Goal: Task Accomplishment & Management: Manage account settings

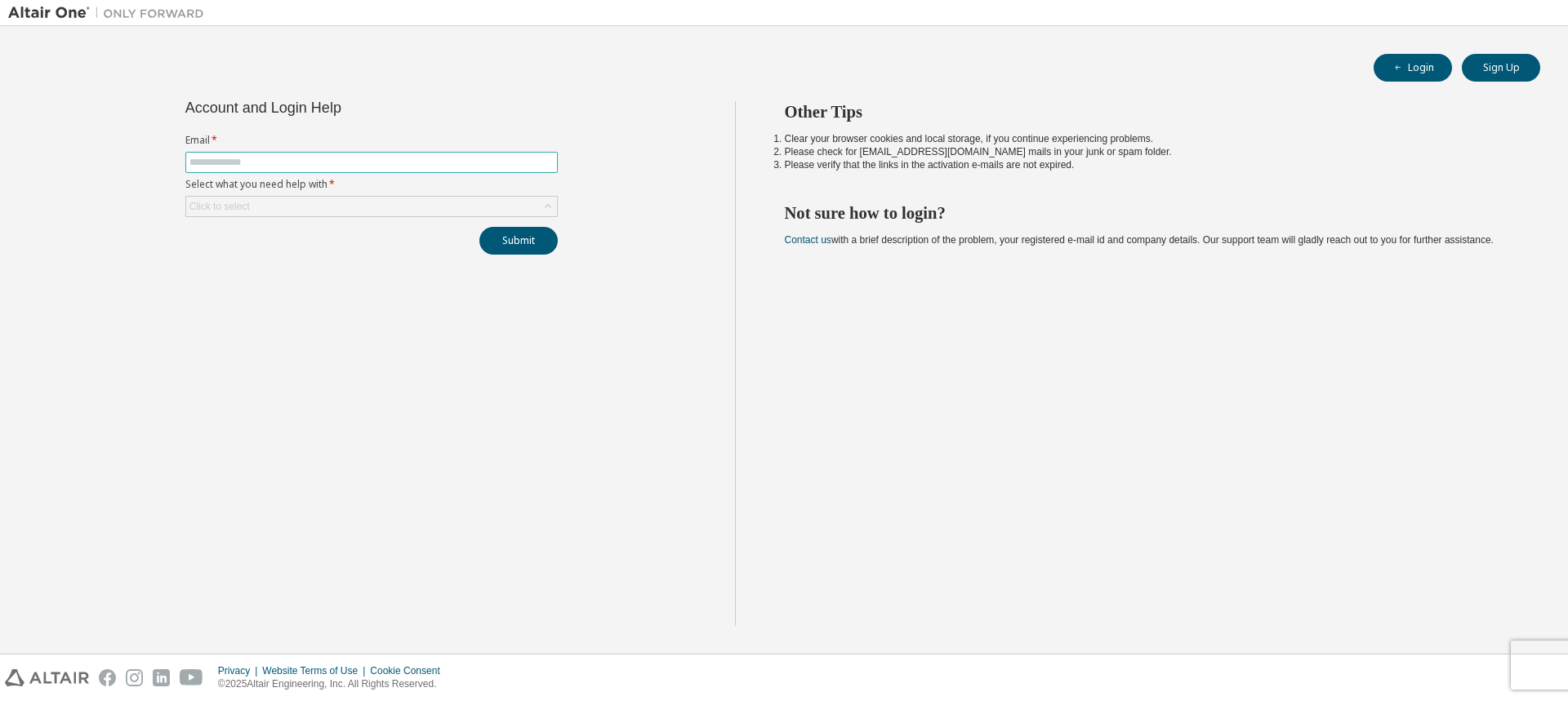
click at [332, 158] on input "text" at bounding box center [371, 162] width 364 height 13
click at [89, 262] on div "Account and Login Help Email * Select what you need help with * Click to select…" at bounding box center [371, 363] width 727 height 525
click at [274, 204] on div "Click to select" at bounding box center [371, 206] width 370 height 20
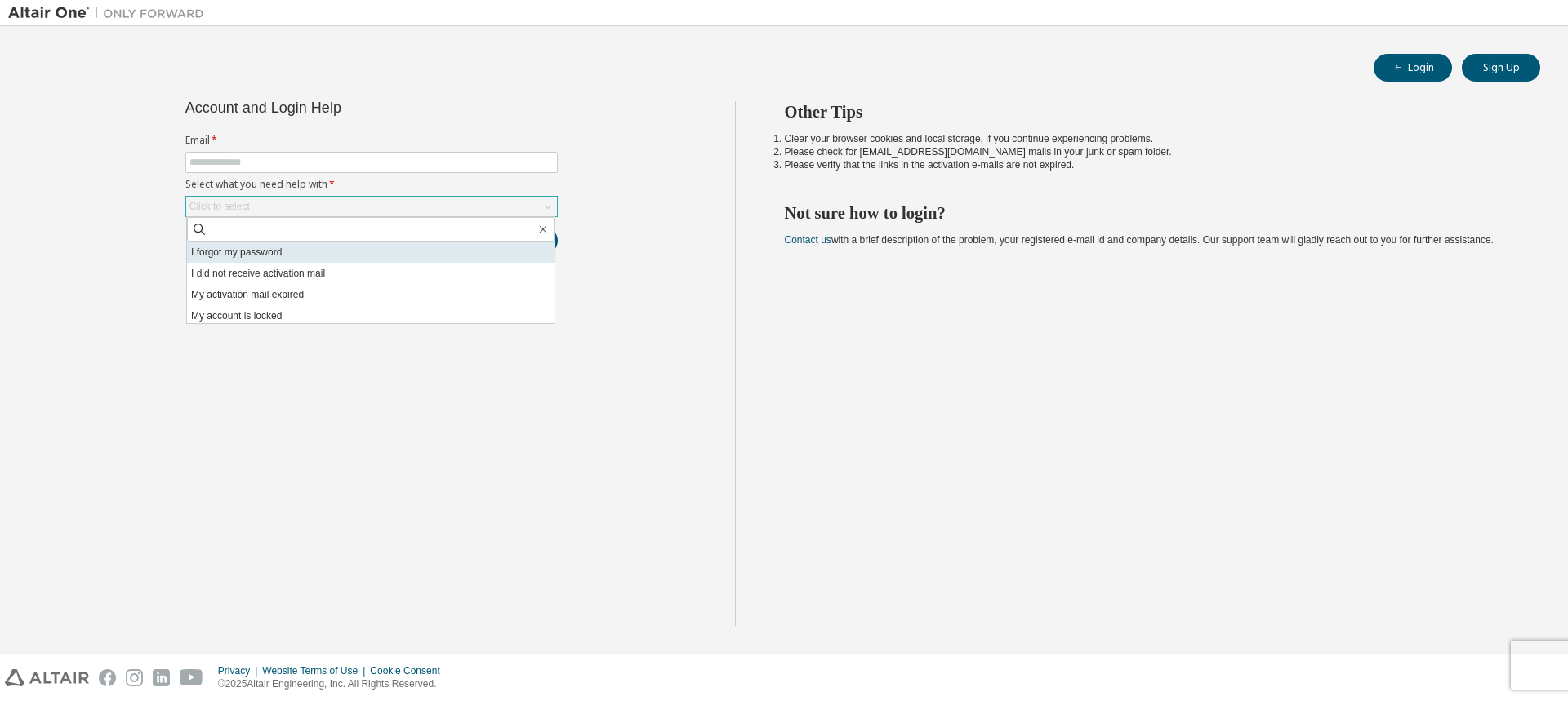
click at [287, 247] on li "I forgot my password" at bounding box center [370, 252] width 368 height 22
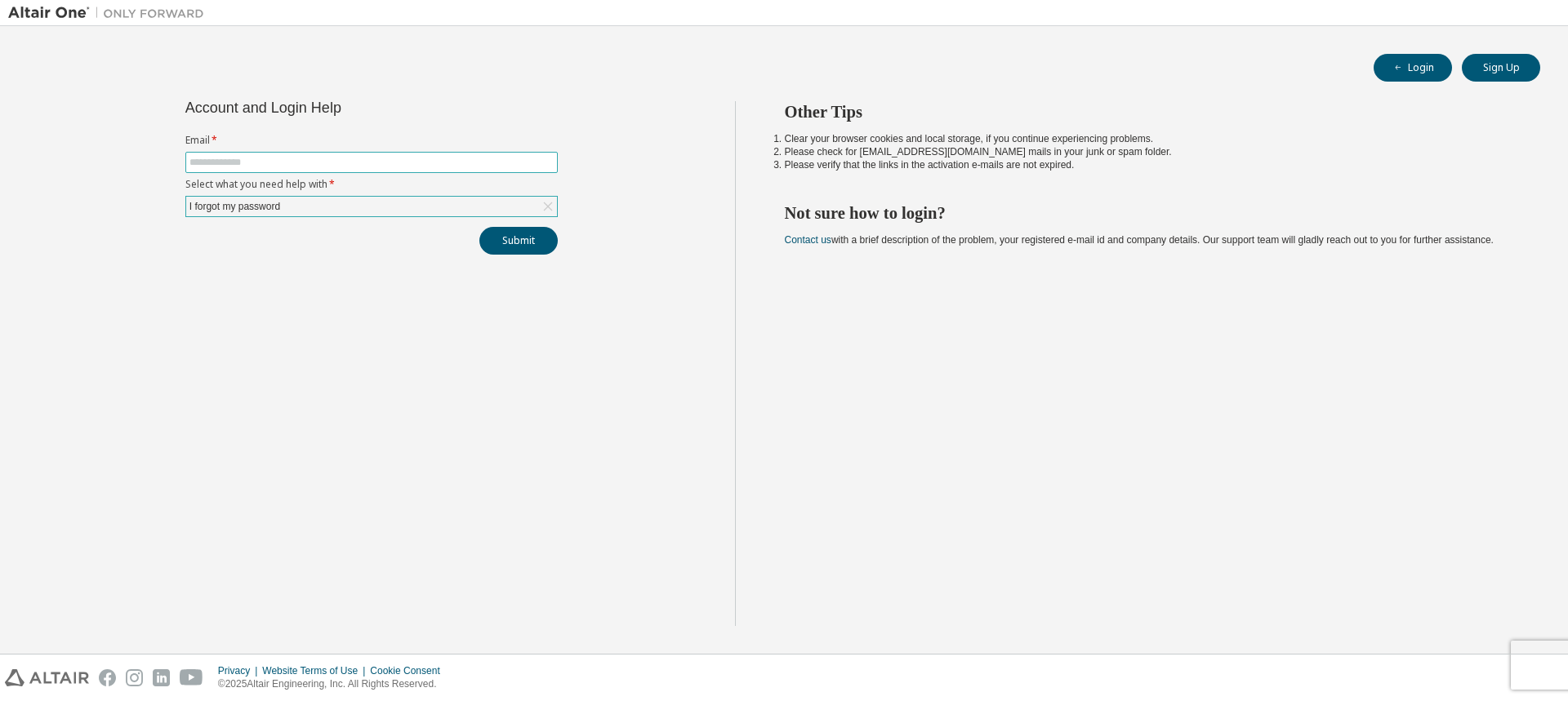
click at [285, 165] on input "text" at bounding box center [371, 162] width 364 height 13
click at [306, 162] on input "text" at bounding box center [371, 162] width 364 height 13
type input "**********"
click at [507, 241] on button "Submit" at bounding box center [518, 241] width 79 height 28
drag, startPoint x: 357, startPoint y: 211, endPoint x: 349, endPoint y: 205, distance: 10.0
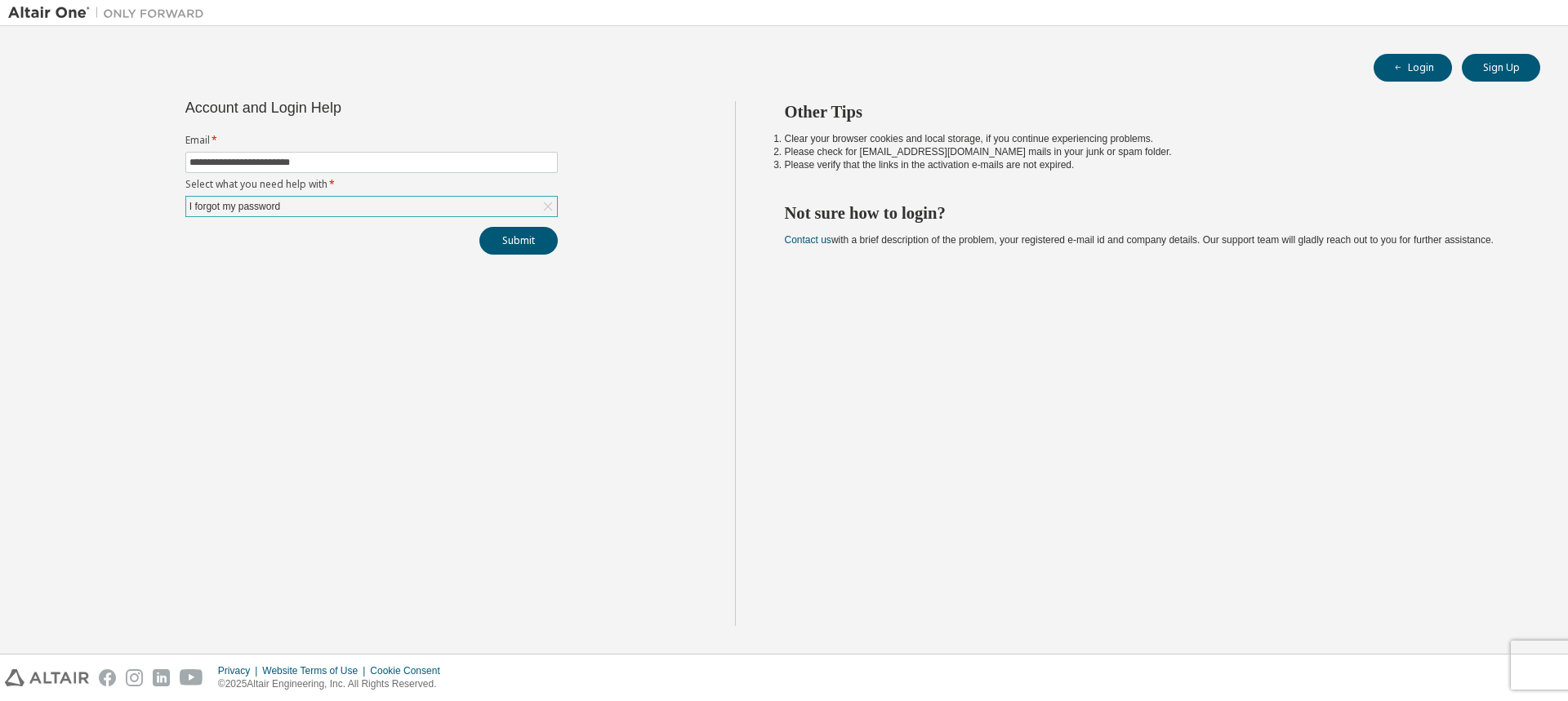
click at [354, 211] on div "I forgot my password" at bounding box center [371, 206] width 370 height 20
